Goal: Information Seeking & Learning: Understand process/instructions

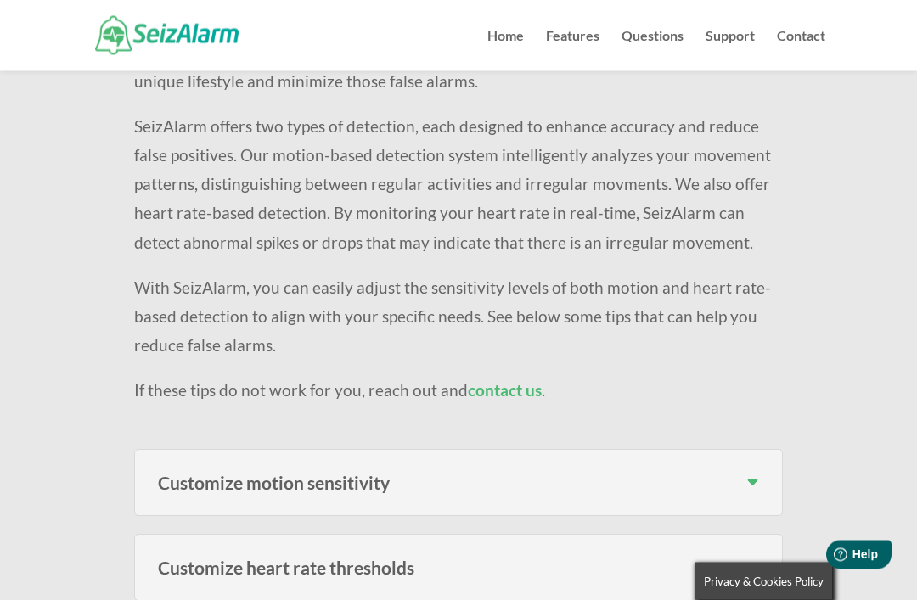
scroll to position [284, 0]
click at [827, 368] on div "False Alarm Reduction Tips Having issues with too many false alarms? We underst…" at bounding box center [458, 568] width 917 height 1563
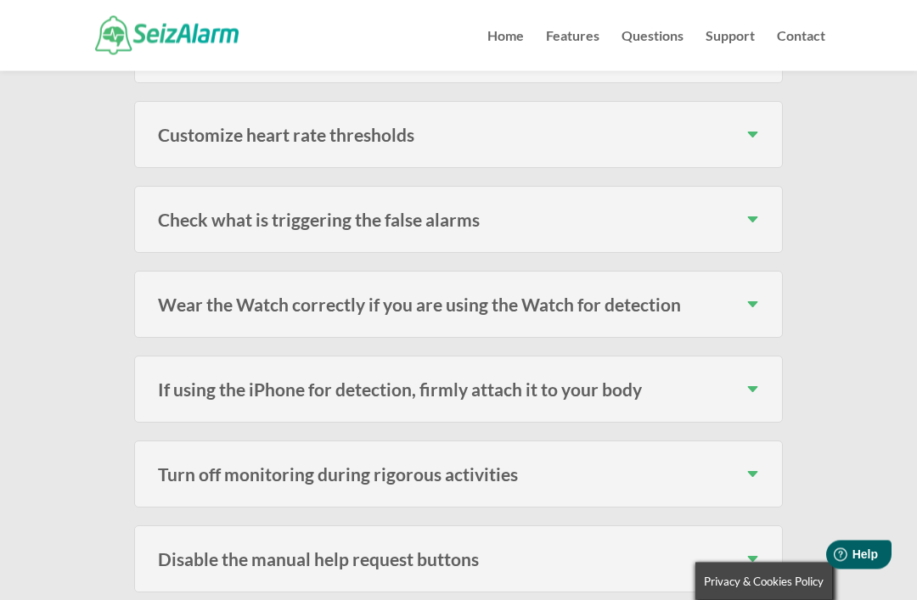
scroll to position [716, 0]
click at [756, 298] on h3 "Wear the Watch correctly if you are using the Watch for detection" at bounding box center [458, 304] width 601 height 18
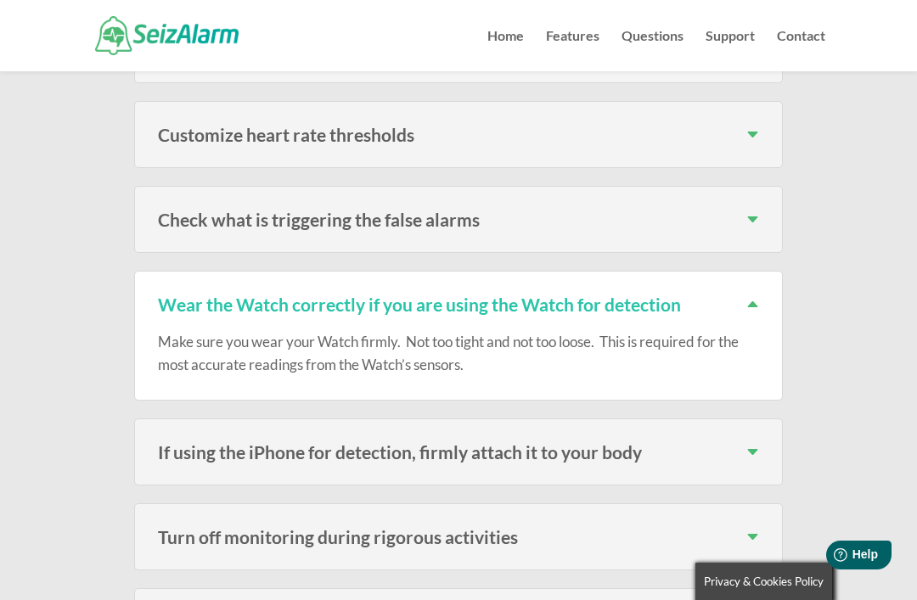
click at [756, 303] on h3 "Wear the Watch correctly if you are using the Watch for detection" at bounding box center [458, 304] width 601 height 18
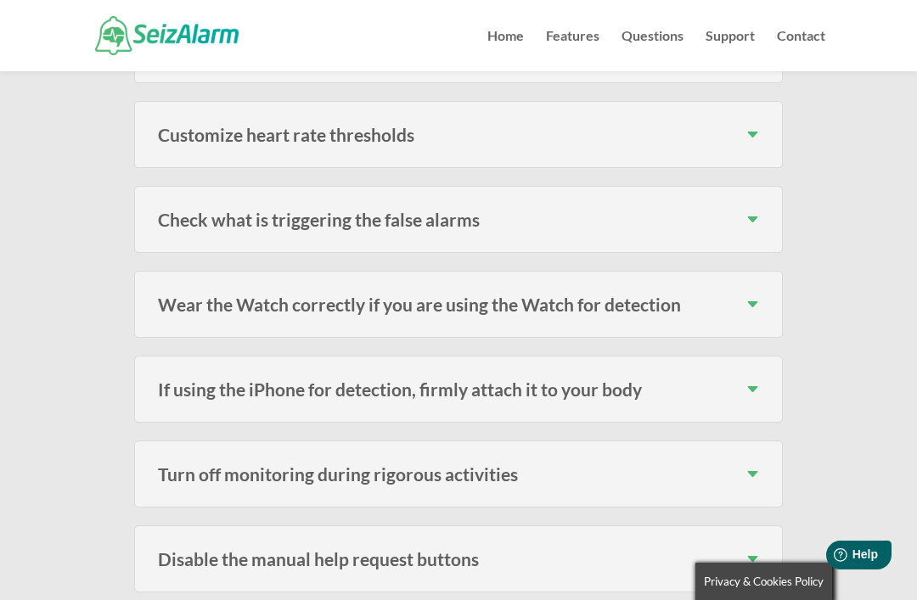
click at [750, 211] on h3 "Check what is triggering the false alarms" at bounding box center [458, 220] width 601 height 18
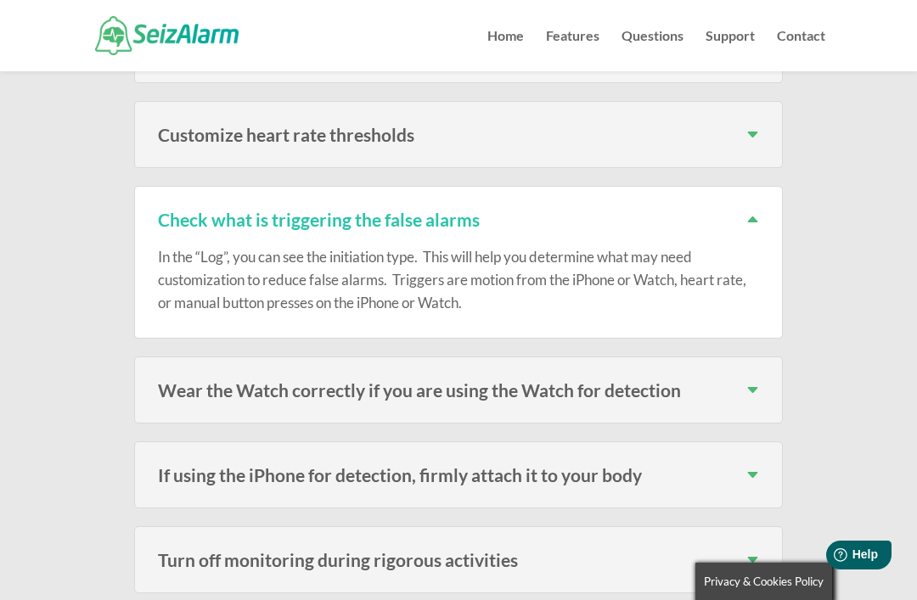
click at [754, 221] on h3 "Check what is triggering the false alarms" at bounding box center [458, 220] width 601 height 18
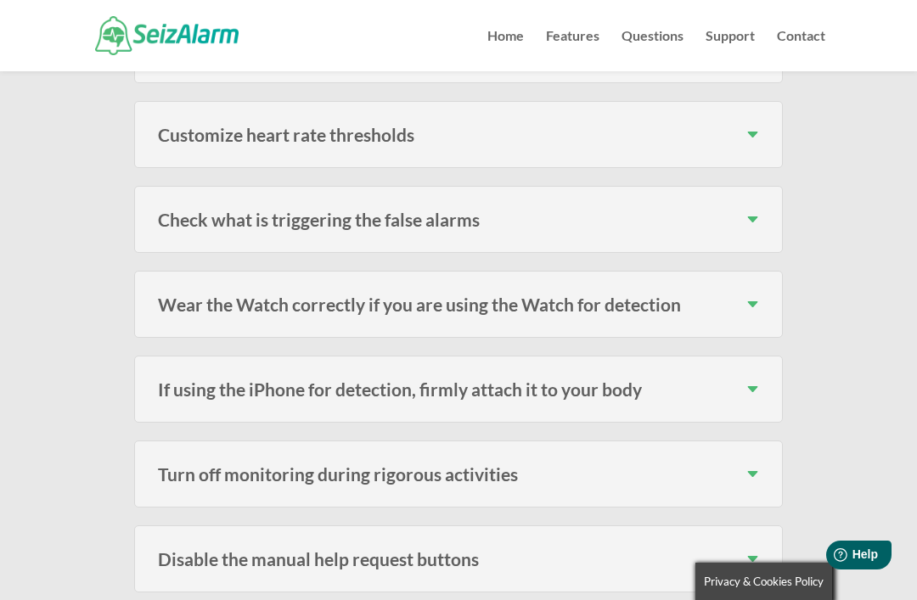
click at [744, 382] on h3 "If using the iPhone for detection, firmly attach it to your body" at bounding box center [458, 389] width 601 height 18
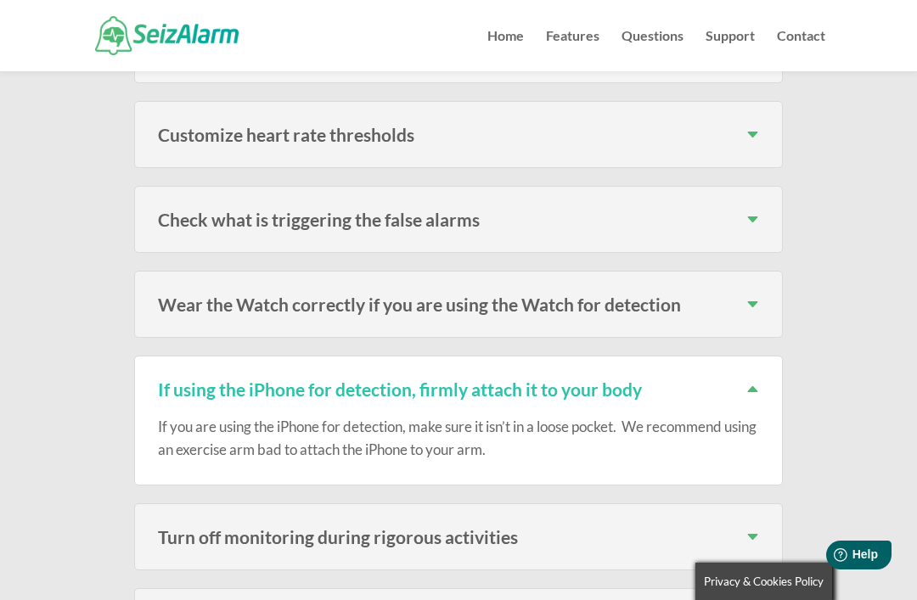
click at [747, 371] on div "If using the iPhone for detection, firmly attach it to your body If you are usi…" at bounding box center [458, 421] width 649 height 130
click at [750, 380] on h3 "If using the iPhone for detection, firmly attach it to your body" at bounding box center [458, 389] width 601 height 18
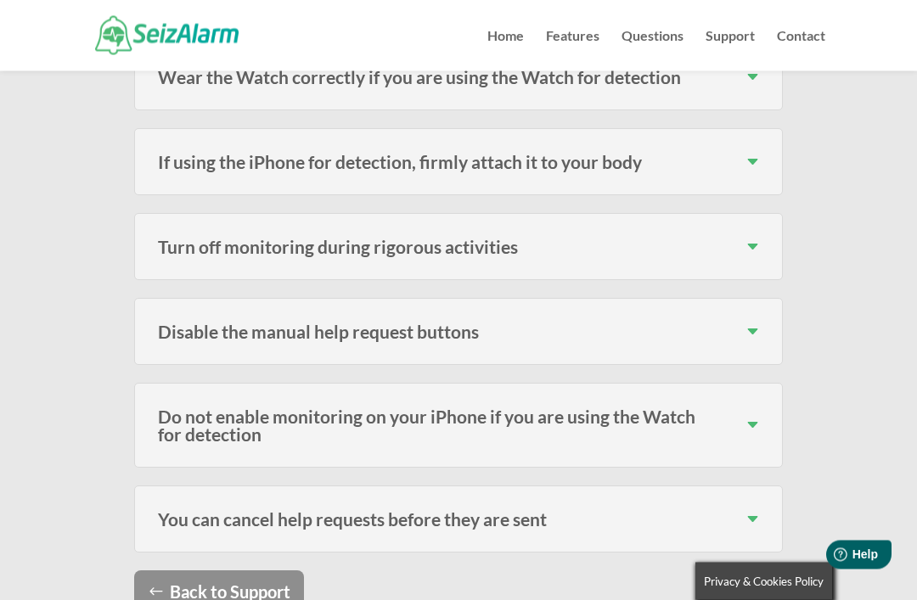
scroll to position [943, 0]
click at [746, 316] on div "Disable the manual help request buttons If the false alarms are triggered due t…" at bounding box center [458, 331] width 649 height 67
click at [741, 323] on h3 "Disable the manual help request buttons" at bounding box center [458, 332] width 601 height 18
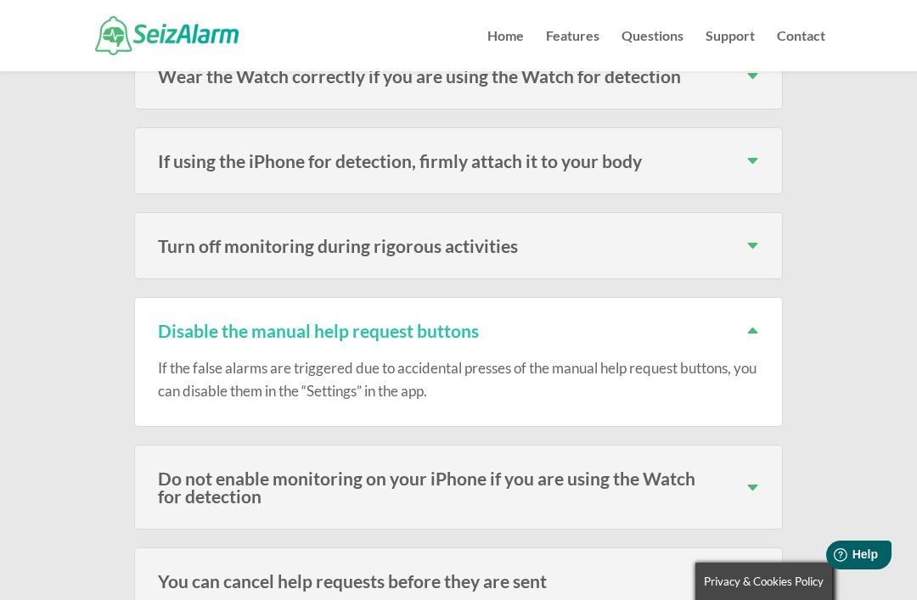
click at [748, 322] on h3 "Disable the manual help request buttons" at bounding box center [458, 331] width 601 height 18
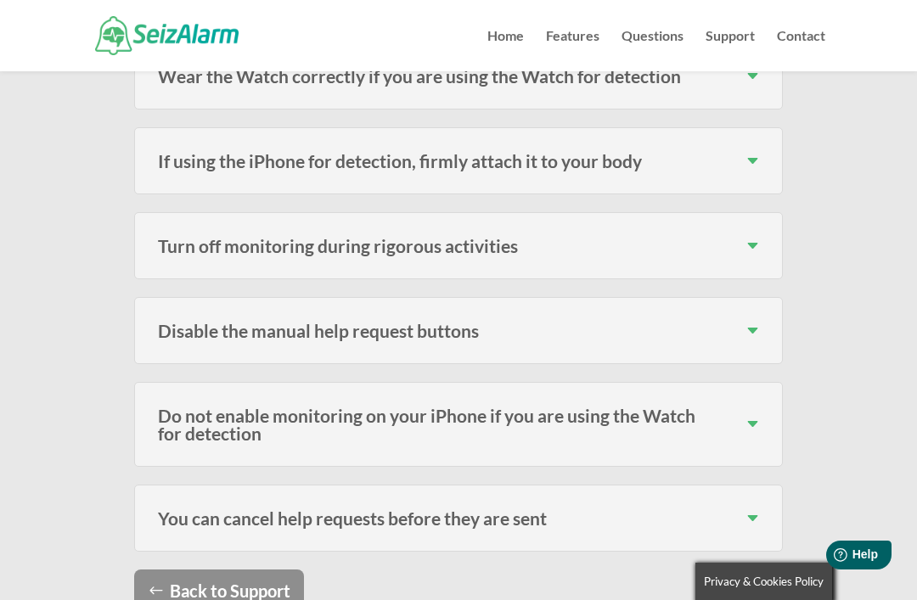
click at [752, 414] on h3 "Do not enable monitoring on your iPhone if you are using the Watch for detection" at bounding box center [458, 425] width 601 height 36
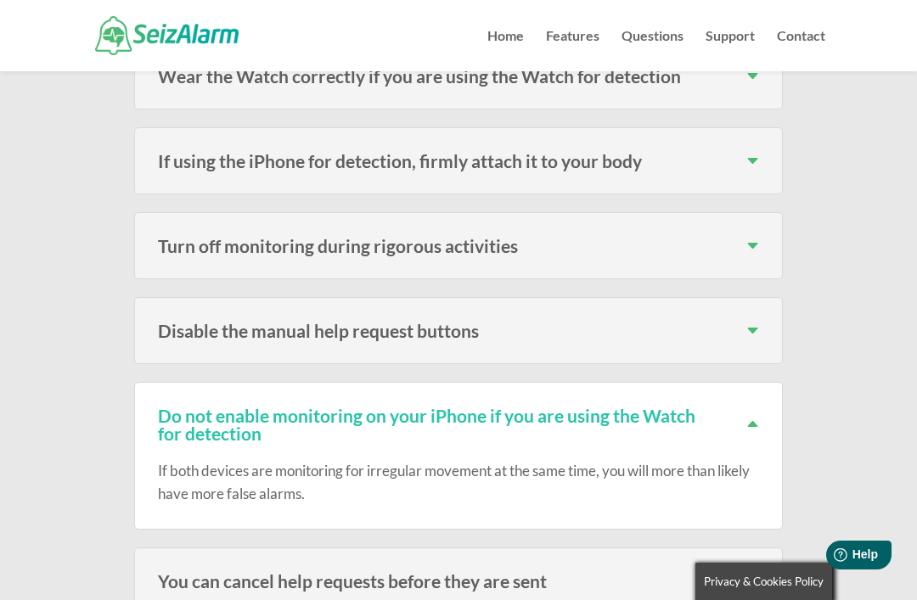
click at [755, 408] on h3 "Do not enable monitoring on your iPhone if you are using the Watch for detection" at bounding box center [458, 425] width 601 height 36
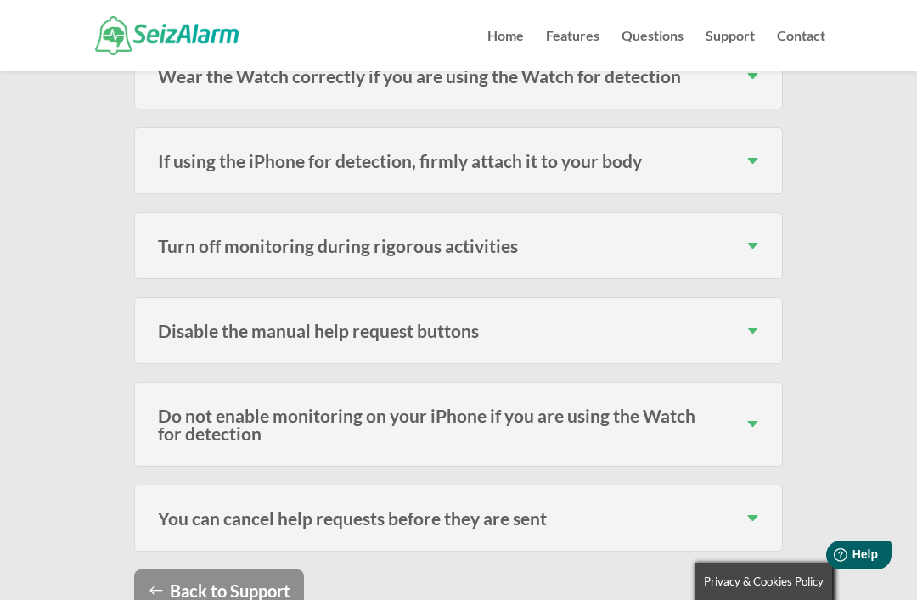
click at [759, 509] on h3 "You can cancel help requests before they are sent" at bounding box center [458, 518] width 601 height 18
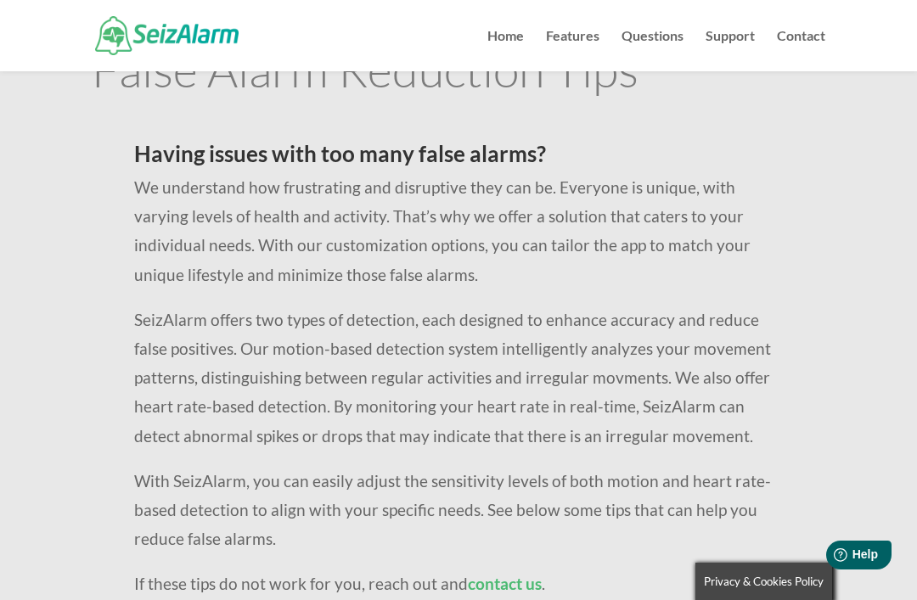
scroll to position [0, 0]
